Goal: Task Accomplishment & Management: Complete application form

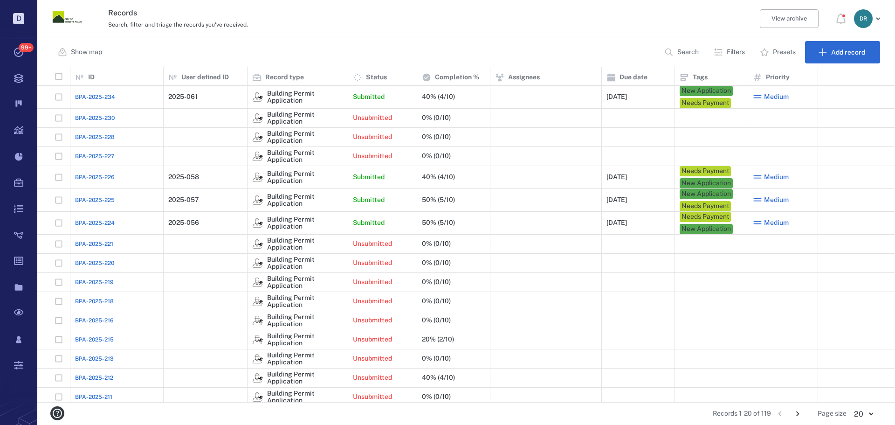
click at [100, 98] on span "BPA-2025-234" at bounding box center [95, 97] width 40 height 8
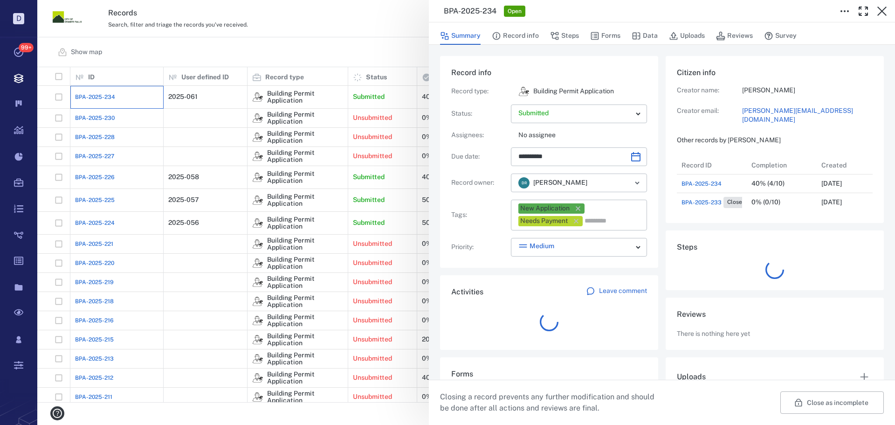
scroll to position [56, 185]
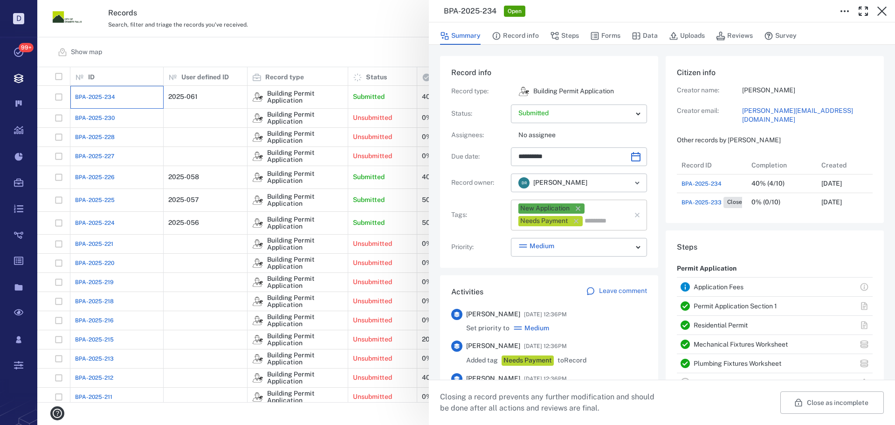
click at [579, 207] on icon "button" at bounding box center [577, 208] width 9 height 9
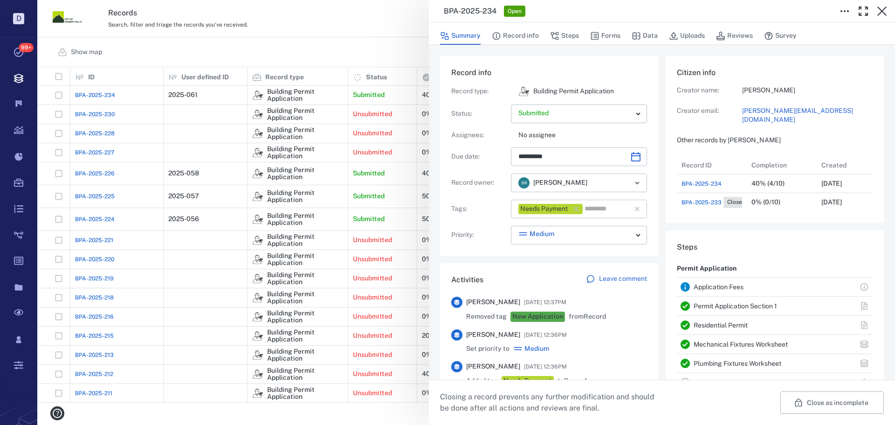
click at [577, 208] on icon "button" at bounding box center [576, 208] width 9 height 9
click at [572, 232] on body "D Tasks 99+ Records Boards Dashboard Reports Record types Guide steps Rules For…" at bounding box center [447, 212] width 895 height 425
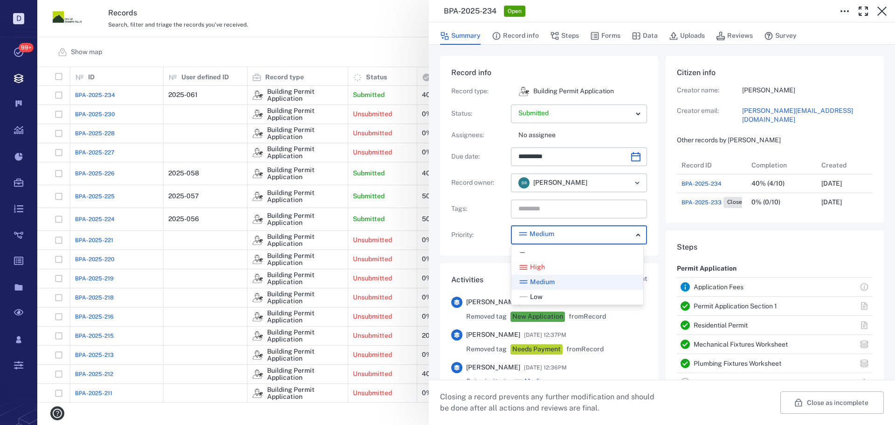
click at [562, 248] on div "—" at bounding box center [577, 252] width 117 height 9
type input "*"
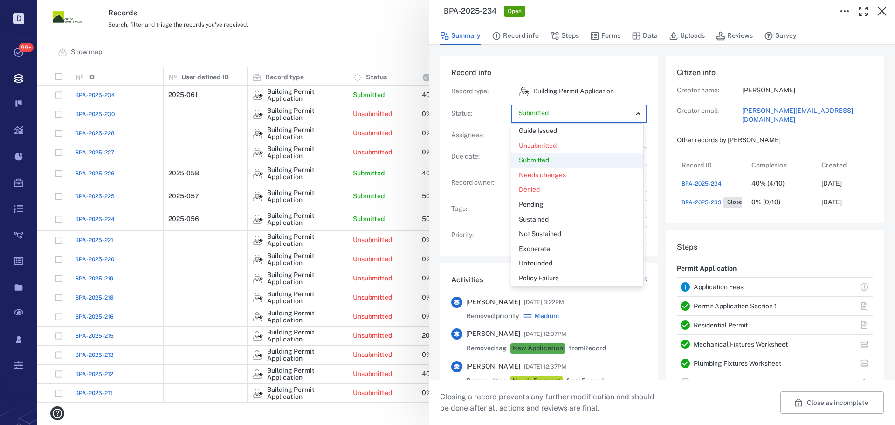
click at [541, 115] on body "D Tasks 99+ Records Boards Dashboard Reports Record types Guide steps Rules For…" at bounding box center [447, 212] width 895 height 425
click at [544, 129] on p "Guide Issued" at bounding box center [538, 130] width 38 height 9
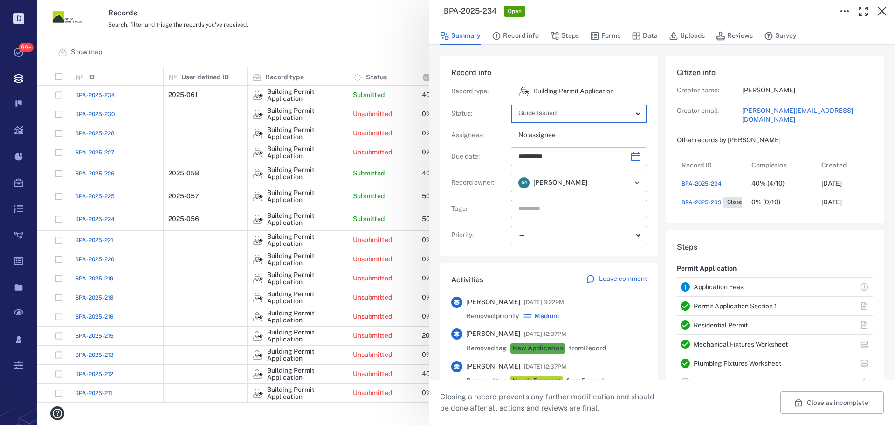
type input "*****"
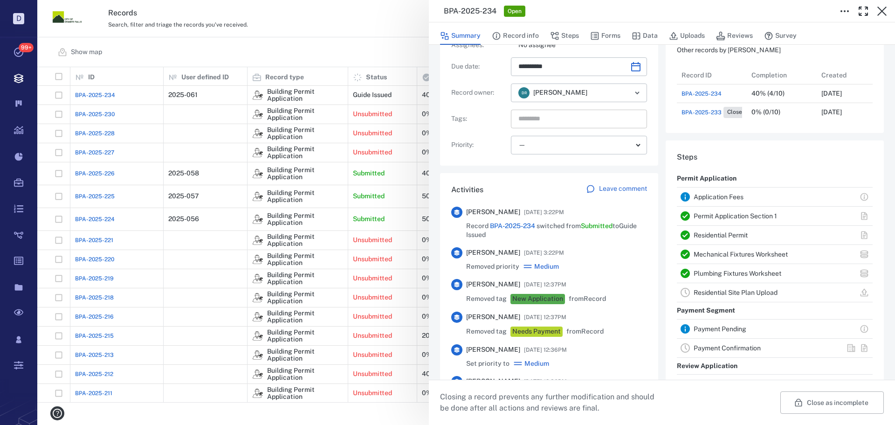
scroll to position [0, 0]
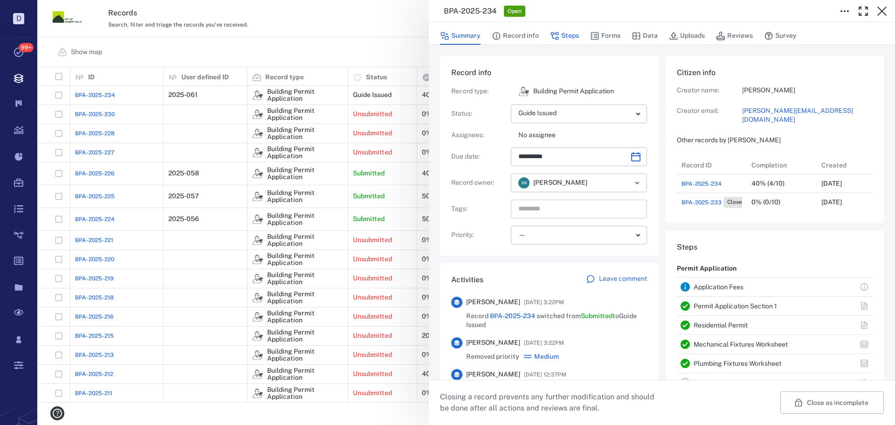
click at [567, 36] on button "Steps" at bounding box center [564, 36] width 29 height 18
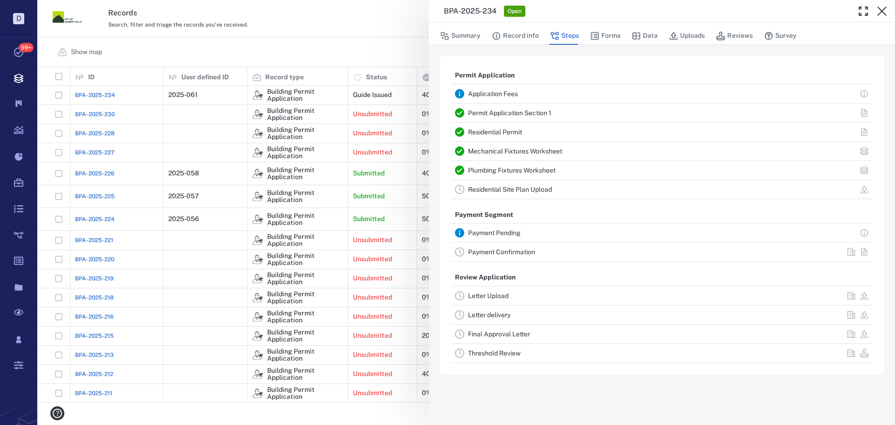
click at [516, 251] on link "Payment Confirmation" at bounding box center [501, 251] width 67 height 7
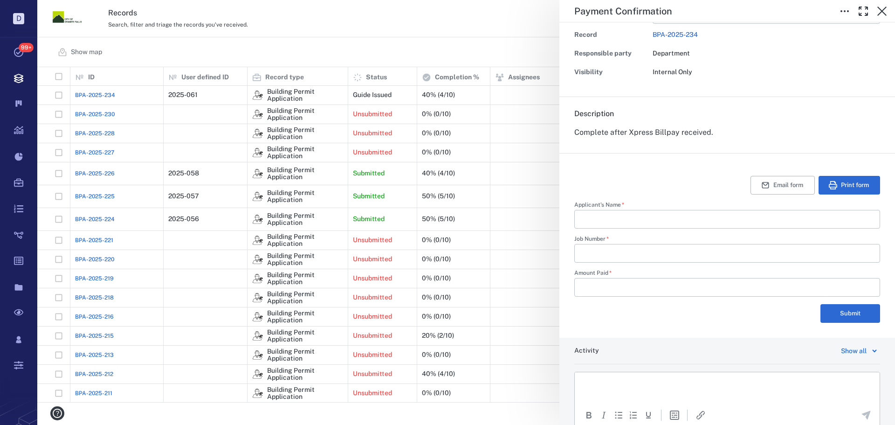
scroll to position [134, 0]
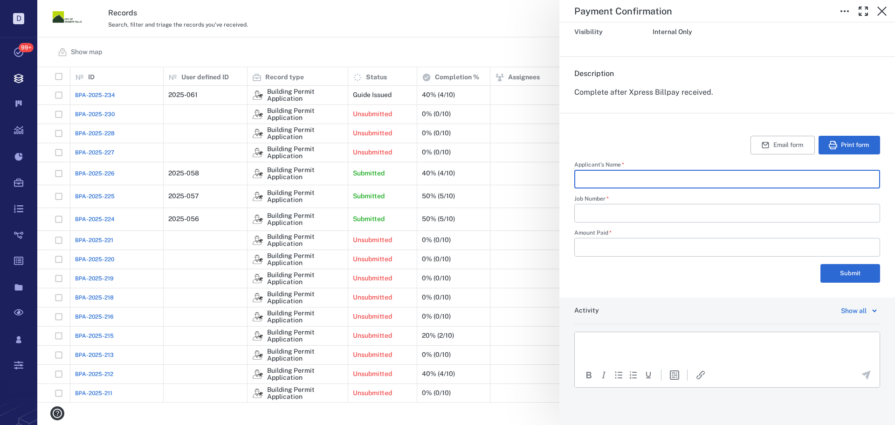
click at [625, 179] on input "Applicant's Name   *" at bounding box center [727, 179] width 291 height 19
type input "**********"
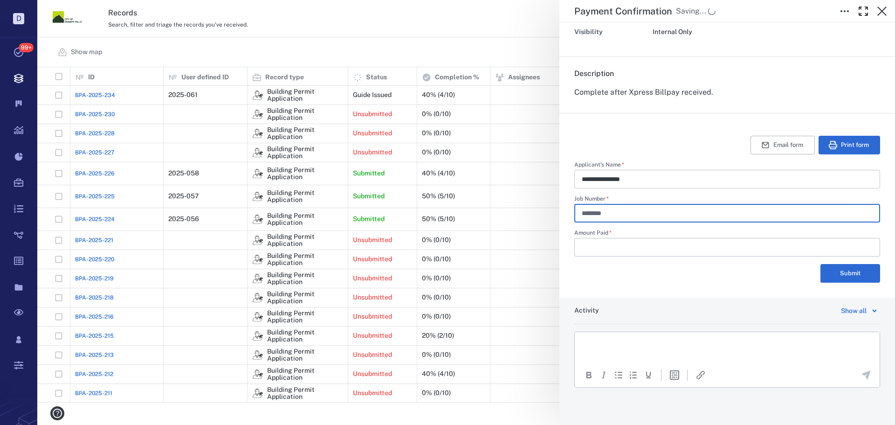
type input "********"
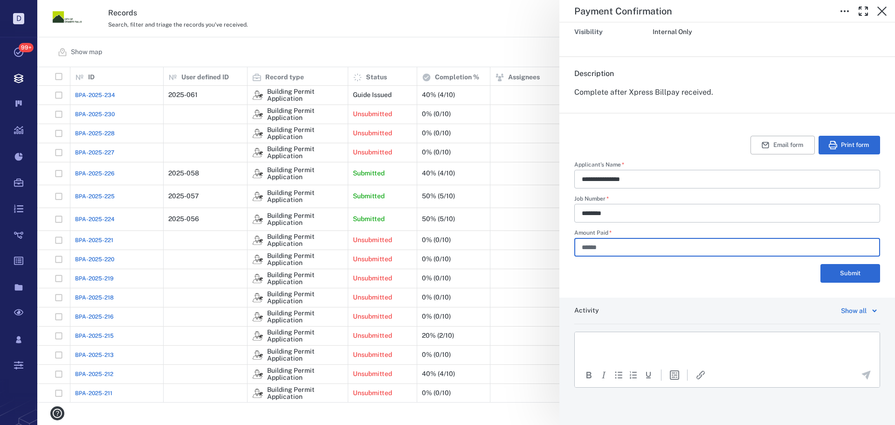
type input "******"
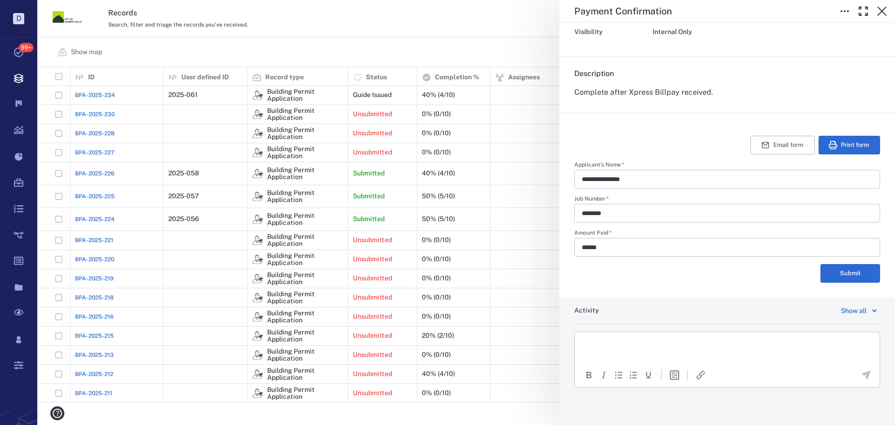
click at [620, 339] on p "Rich Text Area. Press ALT-0 for help." at bounding box center [727, 343] width 289 height 8
click at [862, 372] on icon "Send the comment" at bounding box center [866, 375] width 9 height 9
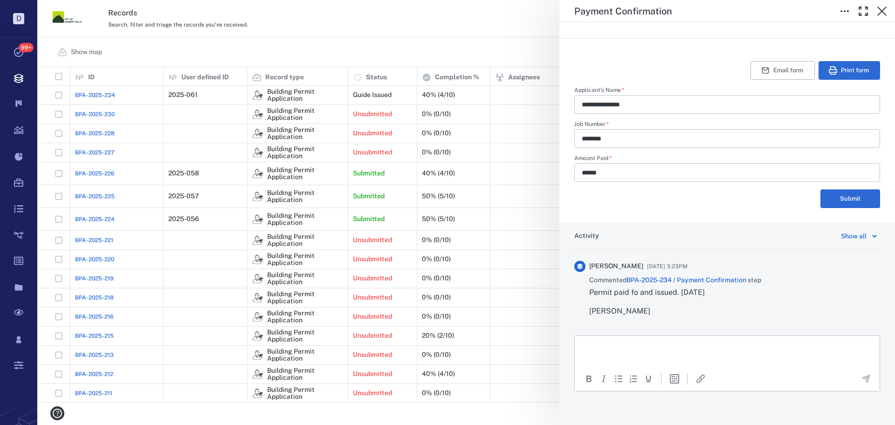
scroll to position [213, 0]
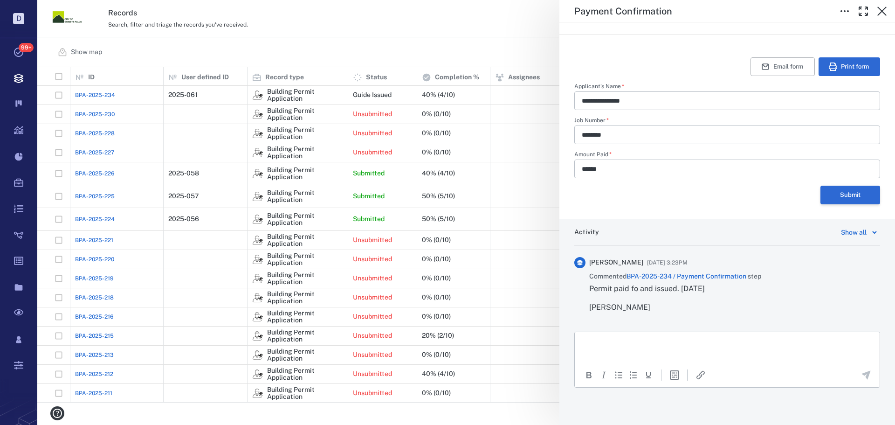
click at [831, 194] on button "Submit" at bounding box center [850, 195] width 60 height 19
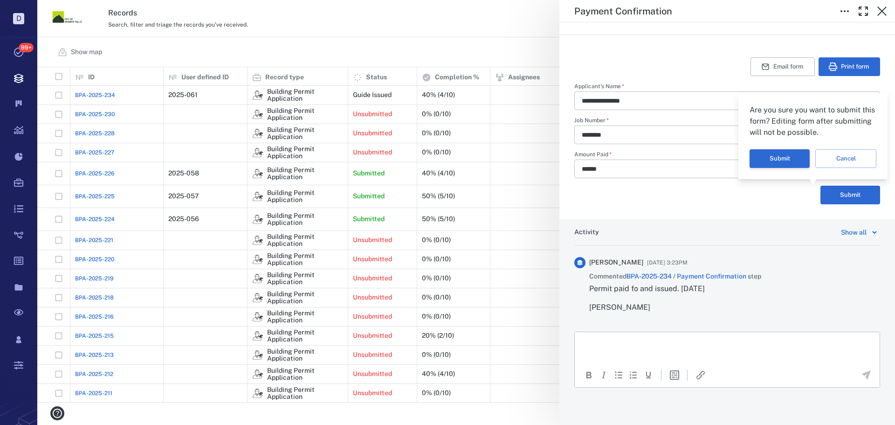
click at [797, 164] on button "Submit" at bounding box center [780, 158] width 60 height 19
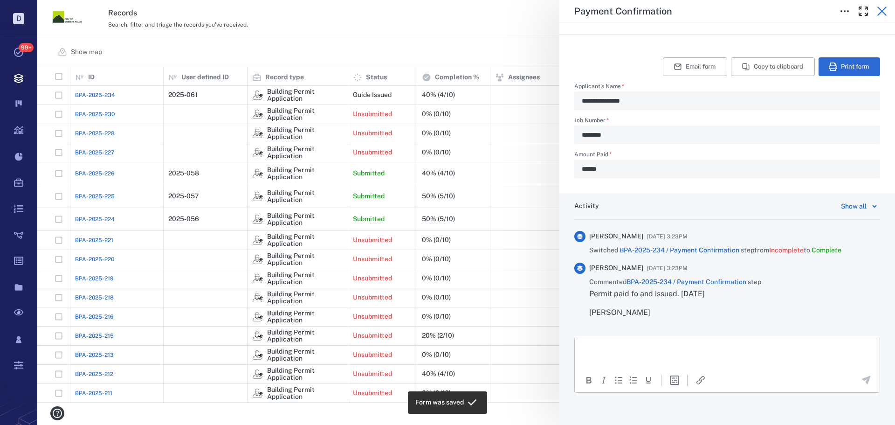
click at [882, 11] on icon "button" at bounding box center [881, 11] width 9 height 9
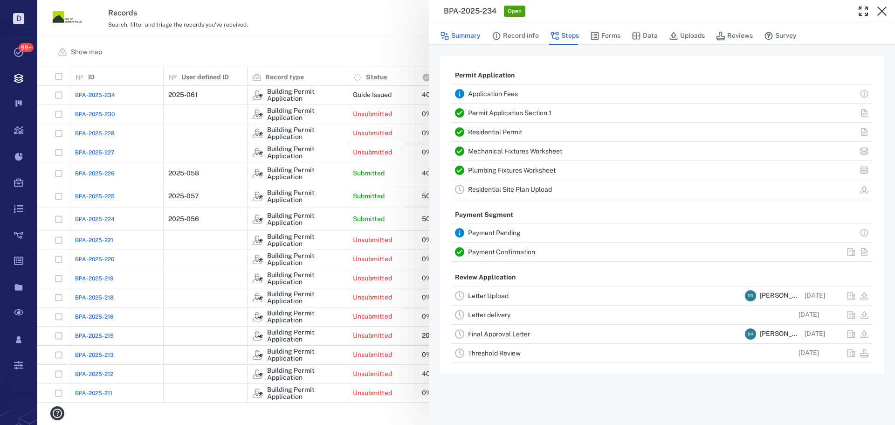
click at [472, 39] on button "Summary" at bounding box center [460, 36] width 41 height 18
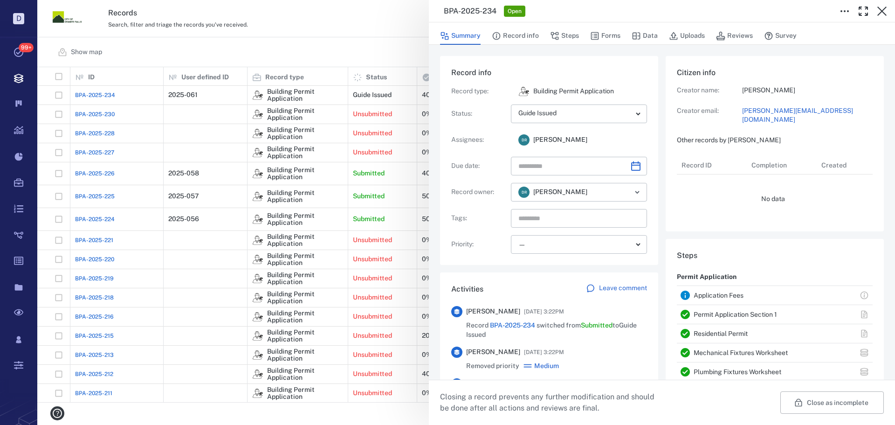
type input "**********"
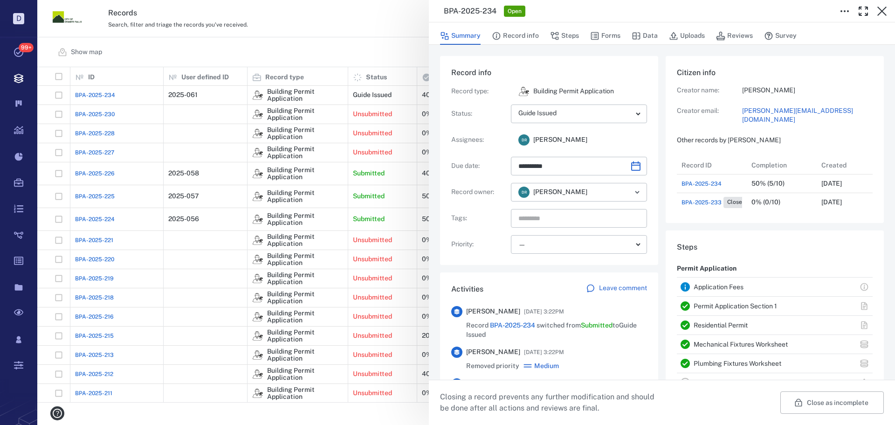
scroll to position [56, 185]
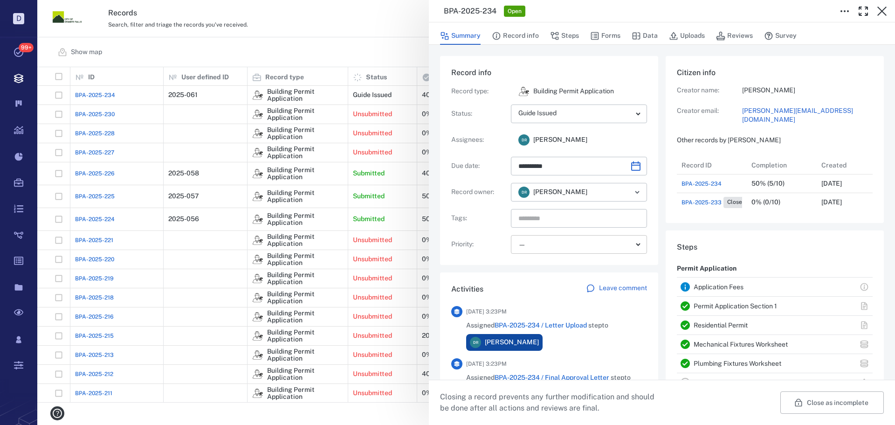
click at [536, 241] on body "D Tasks 99+ Records Boards Dashboard Reports Record types Guide steps Rules For…" at bounding box center [447, 212] width 895 height 425
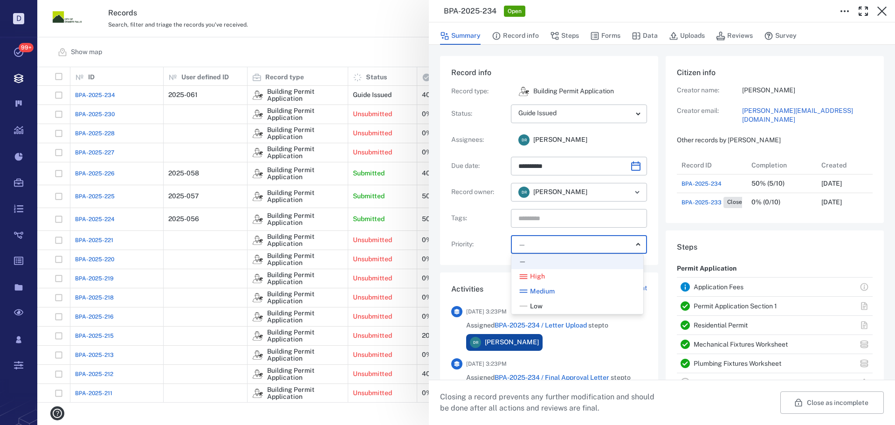
click at [542, 221] on div at bounding box center [447, 212] width 895 height 425
click at [590, 245] on body "D Tasks 99+ Records Boards Dashboard Reports Record types Guide steps Rules For…" at bounding box center [447, 212] width 895 height 425
click at [590, 244] on div at bounding box center [447, 212] width 895 height 425
click at [488, 241] on p "Priority :" at bounding box center [479, 244] width 56 height 9
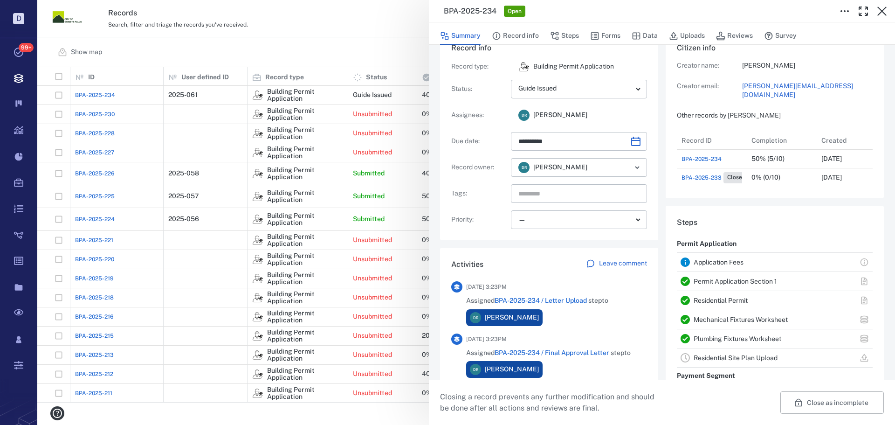
scroll to position [22, 0]
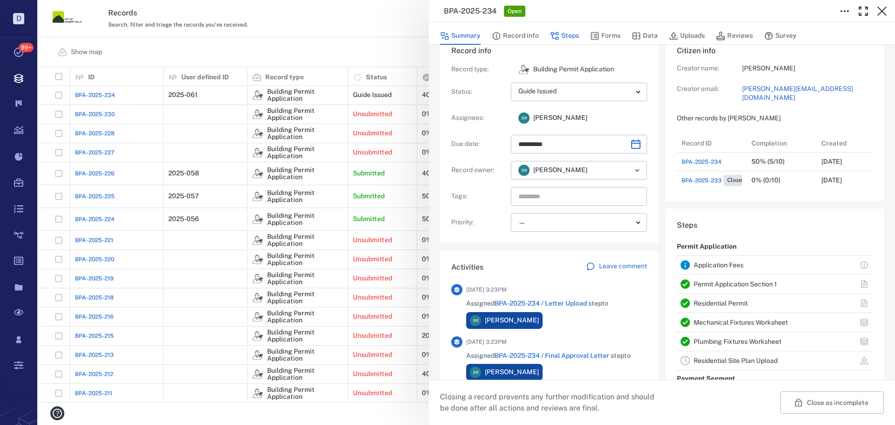
click at [558, 33] on icon "button" at bounding box center [554, 35] width 9 height 9
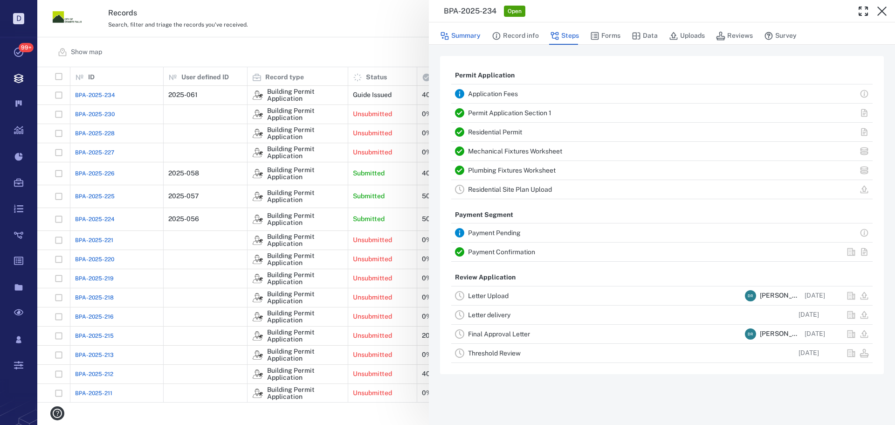
click at [465, 34] on button "Summary" at bounding box center [460, 36] width 41 height 18
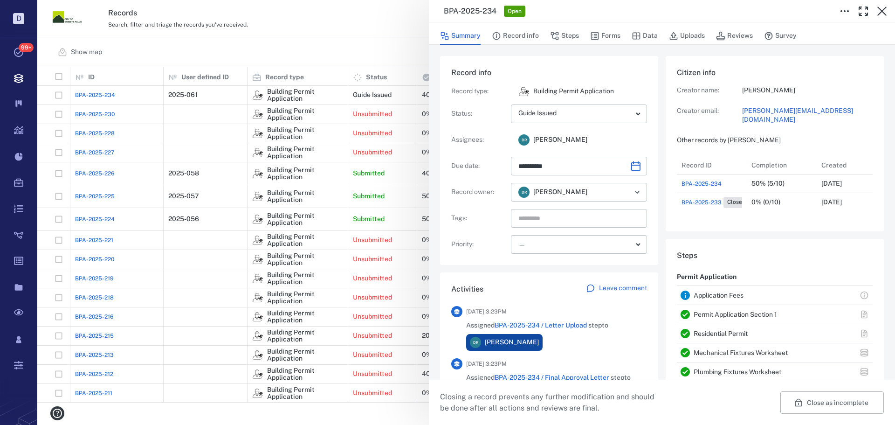
type input "**********"
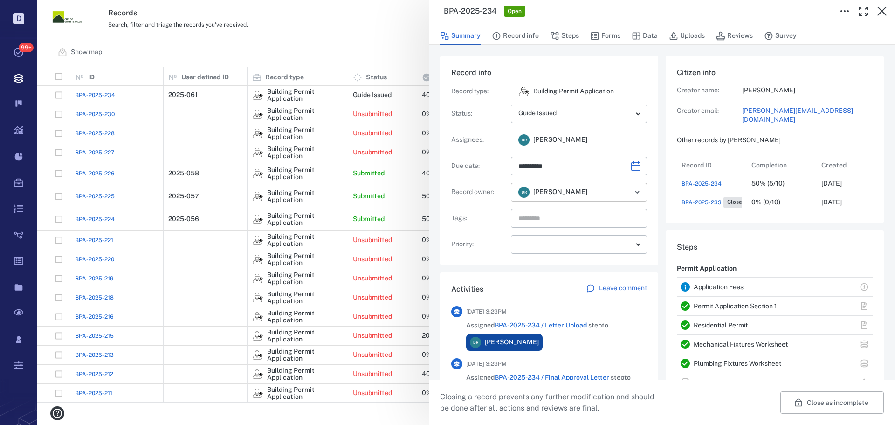
click at [576, 192] on div "D R Darla Reese ​" at bounding box center [579, 192] width 136 height 19
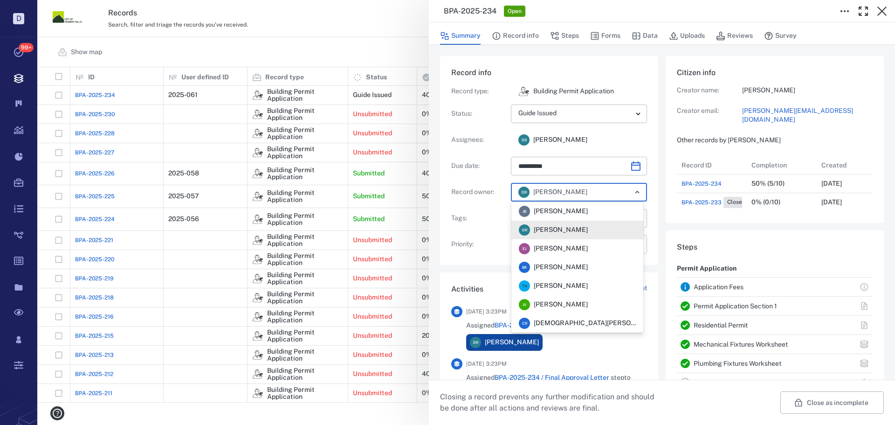
click at [576, 192] on div "D R Darla Reese ​" at bounding box center [579, 192] width 136 height 19
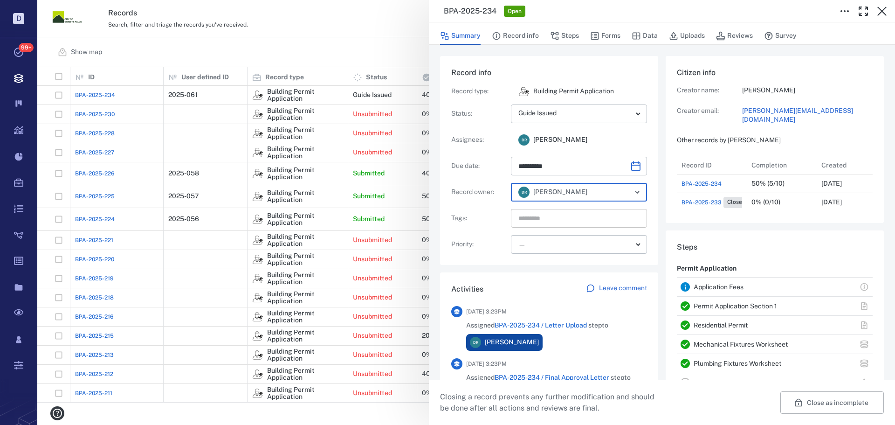
click at [566, 214] on input "text" at bounding box center [568, 218] width 102 height 13
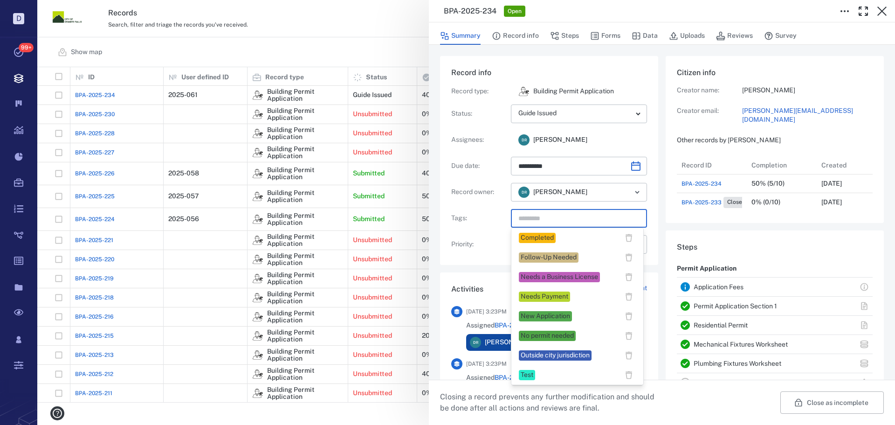
click at [551, 238] on div "Completed" at bounding box center [537, 237] width 33 height 9
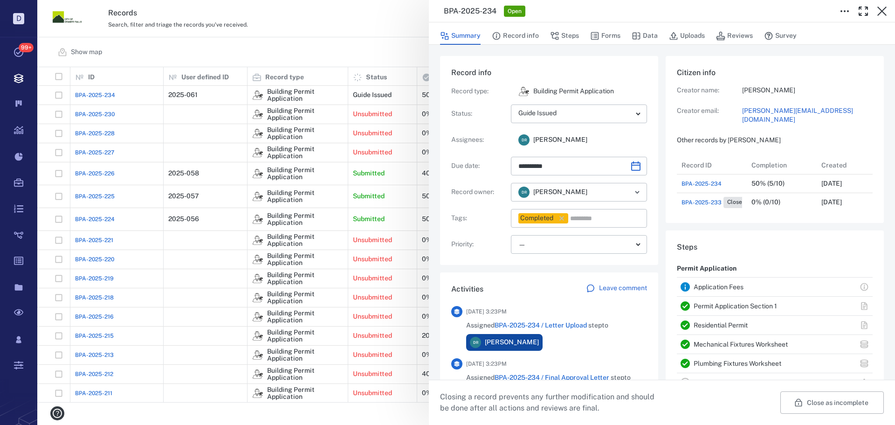
click at [501, 241] on p "Priority :" at bounding box center [479, 244] width 56 height 9
click at [562, 35] on button "Steps" at bounding box center [564, 36] width 29 height 18
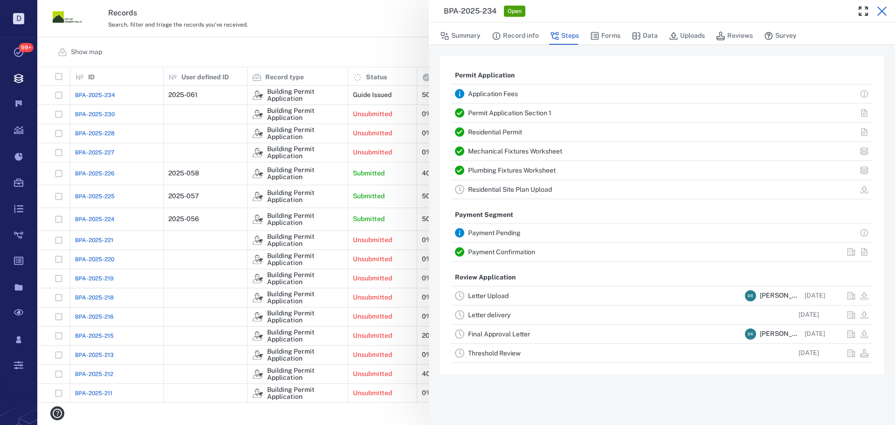
click at [878, 12] on icon "button" at bounding box center [881, 11] width 11 height 11
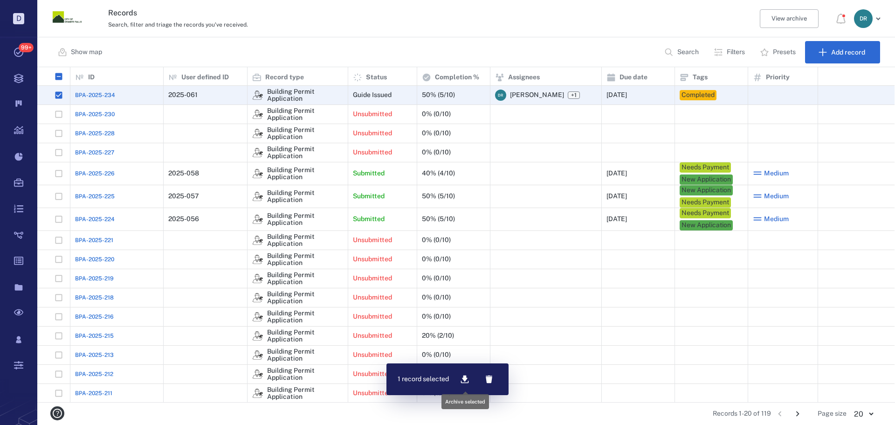
click at [462, 376] on icon "button" at bounding box center [464, 378] width 9 height 9
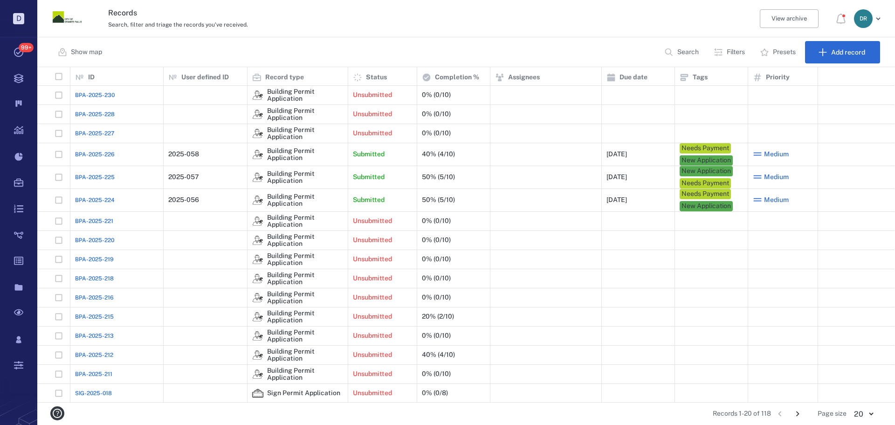
click at [102, 151] on span "BPA-2025-226" at bounding box center [95, 154] width 40 height 8
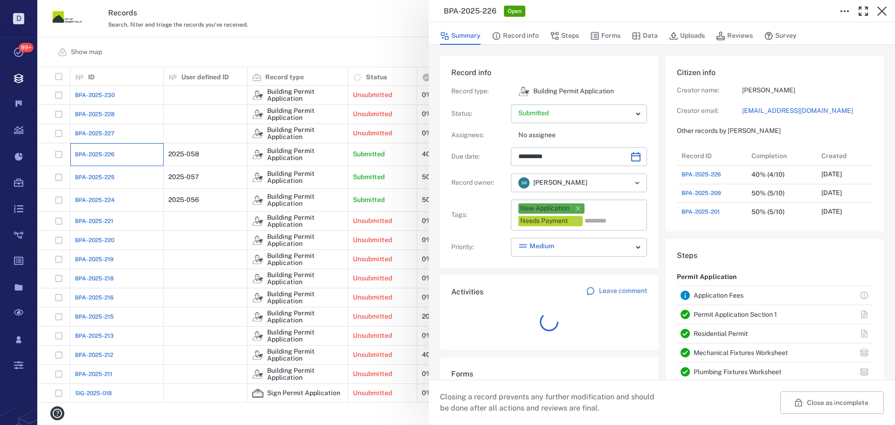
scroll to position [168, 178]
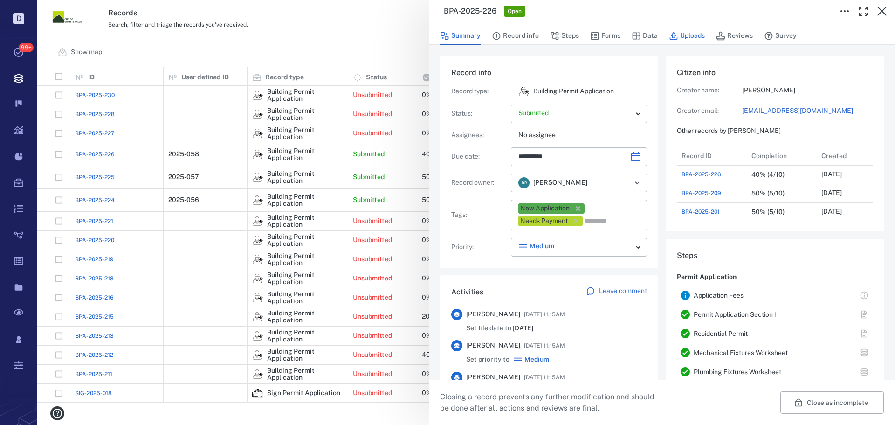
click at [687, 36] on button "Uploads" at bounding box center [687, 36] width 36 height 18
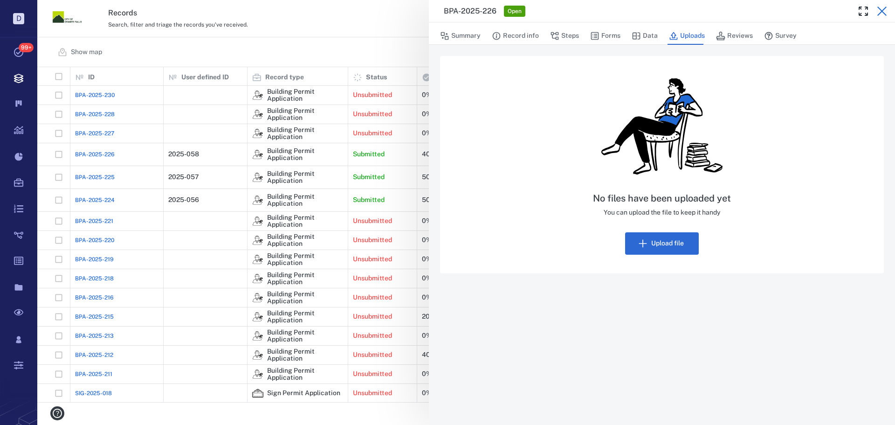
click at [884, 10] on icon "button" at bounding box center [881, 11] width 9 height 9
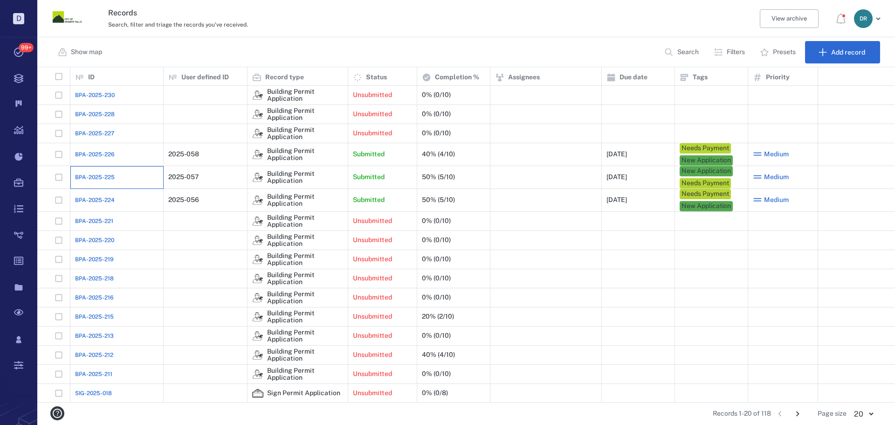
click at [115, 178] on div "BPA-2025-225" at bounding box center [116, 177] width 83 height 19
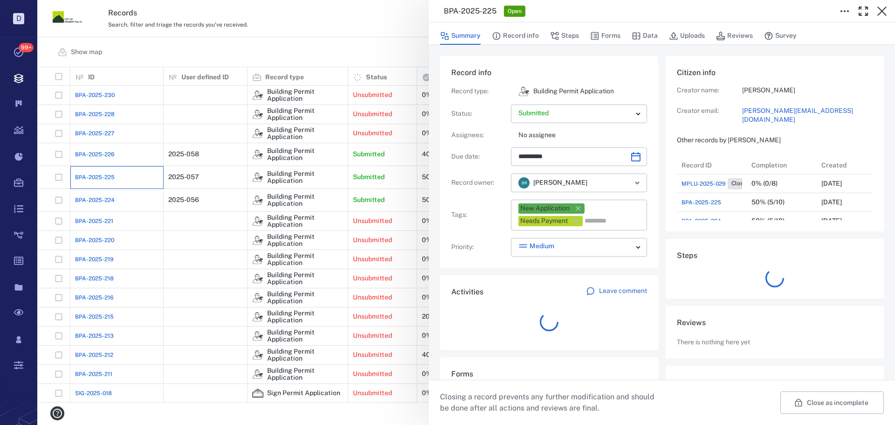
scroll to position [112, 178]
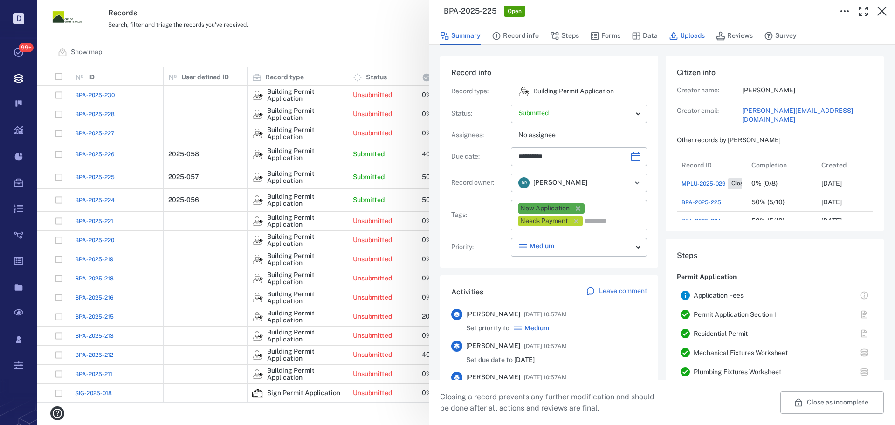
click at [683, 31] on button "Uploads" at bounding box center [687, 36] width 36 height 18
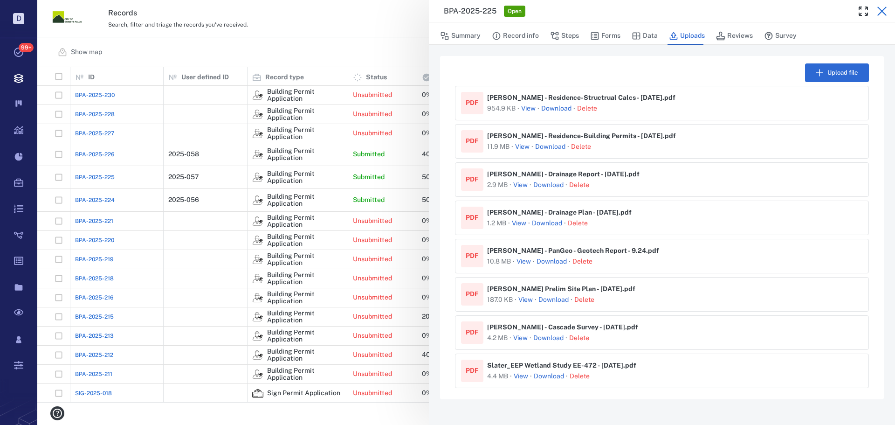
click at [879, 9] on icon "button" at bounding box center [881, 11] width 9 height 9
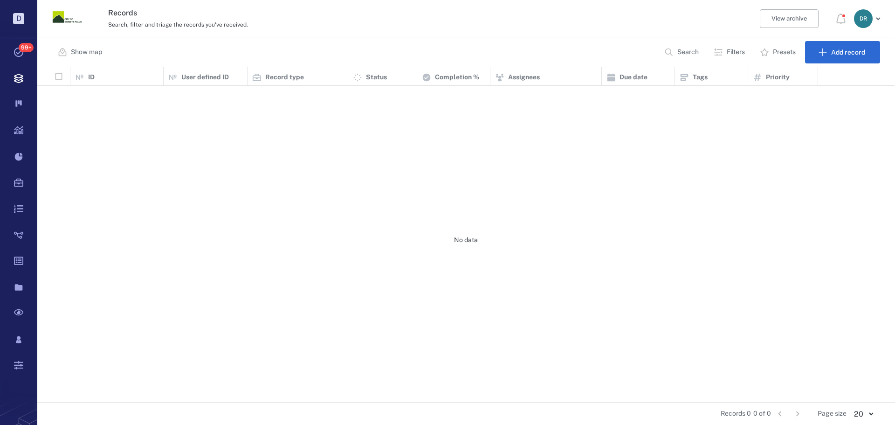
scroll to position [328, 850]
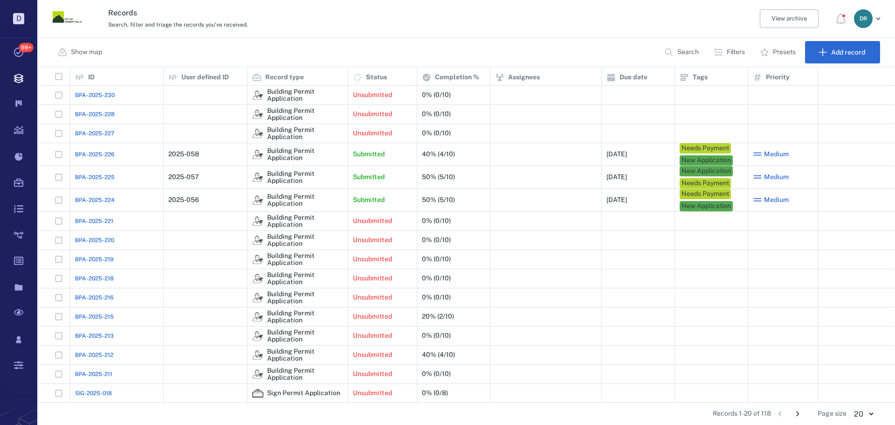
click at [93, 93] on span "BPA-2025-230" at bounding box center [95, 95] width 40 height 8
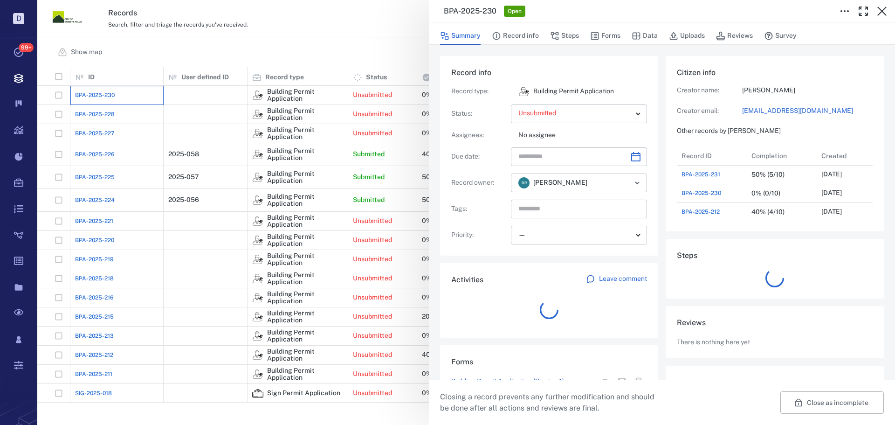
scroll to position [7, 7]
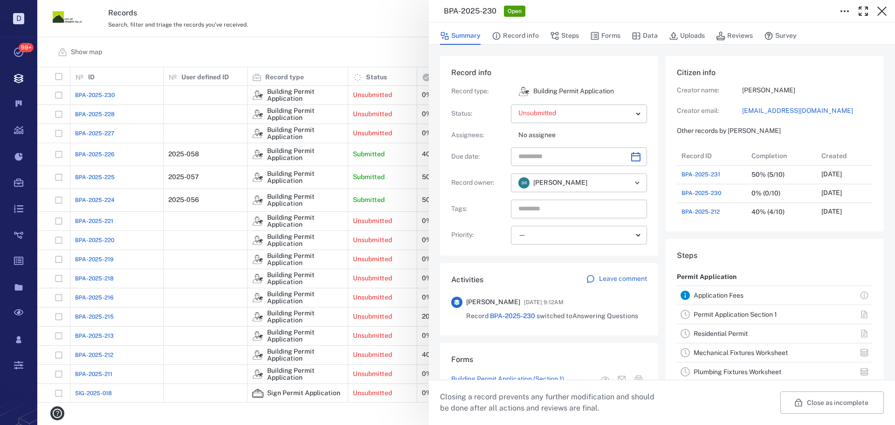
click at [763, 110] on link "permits@seatownservices.com" at bounding box center [807, 110] width 131 height 9
click at [886, 12] on icon "button" at bounding box center [881, 11] width 11 height 11
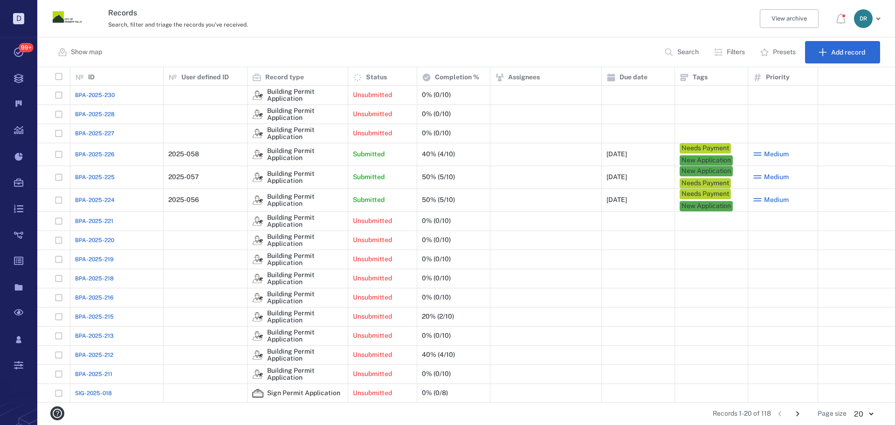
click at [85, 113] on span "BPA-2025-228" at bounding box center [95, 114] width 40 height 8
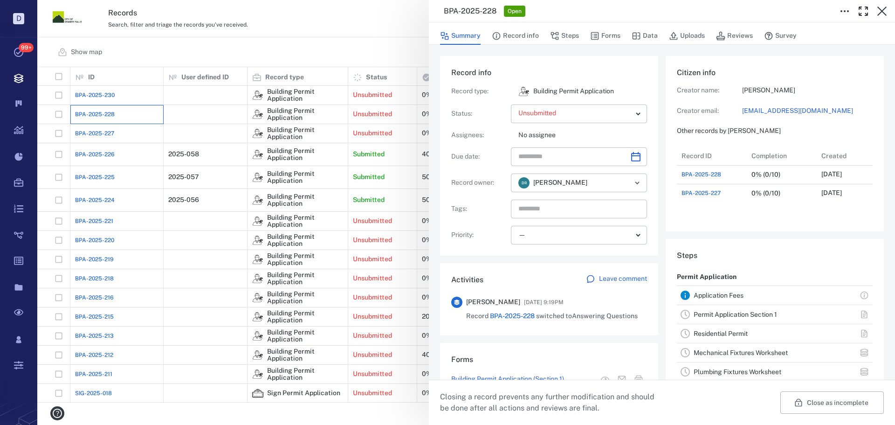
scroll to position [56, 185]
click at [882, 10] on icon "button" at bounding box center [881, 11] width 11 height 11
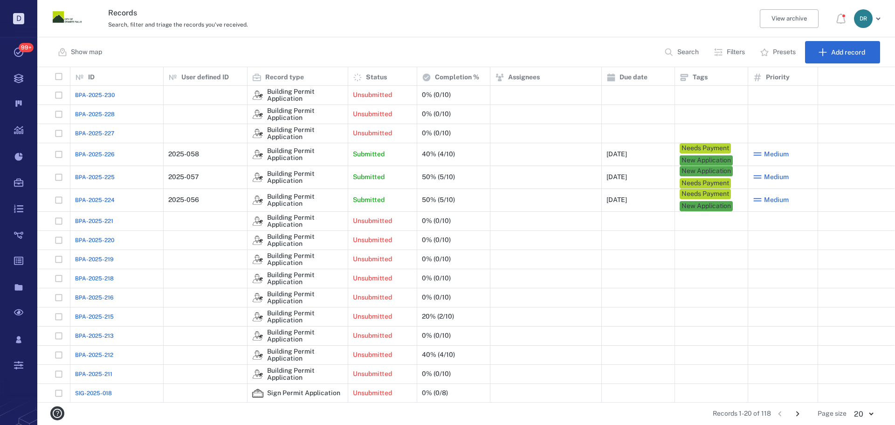
click at [91, 133] on span "BPA-2025-227" at bounding box center [94, 133] width 39 height 8
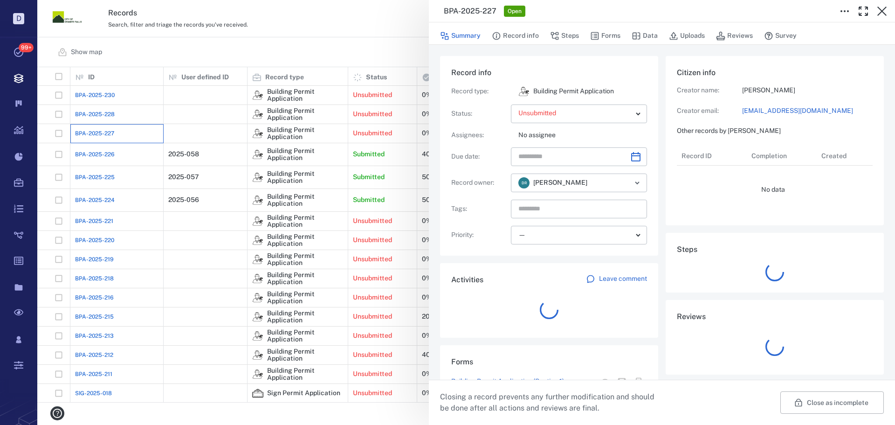
scroll to position [56, 185]
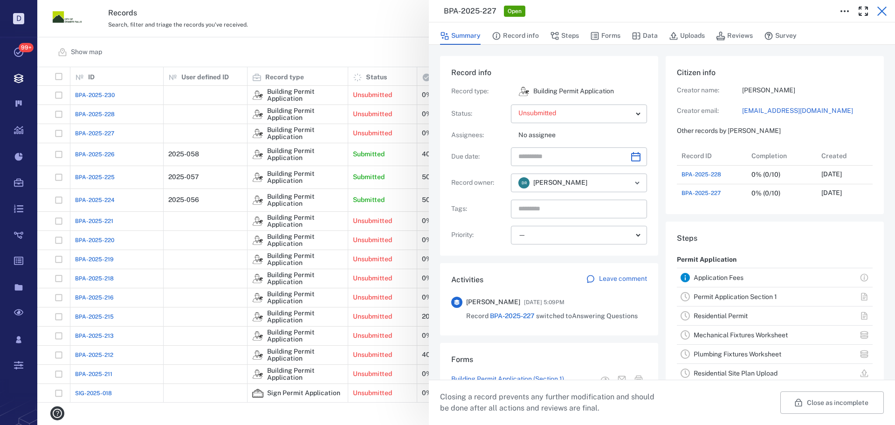
click at [881, 11] on icon "button" at bounding box center [881, 11] width 11 height 11
